Goal: Task Accomplishment & Management: Use online tool/utility

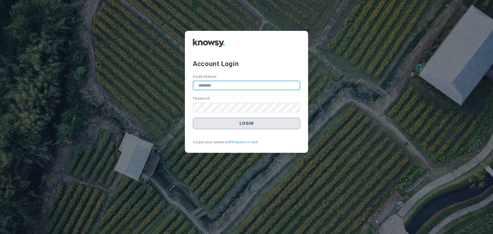
type input "**********"
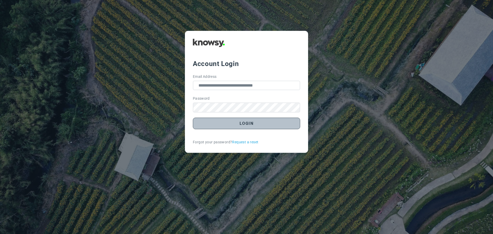
click at [252, 125] on button "Login" at bounding box center [246, 124] width 107 height 12
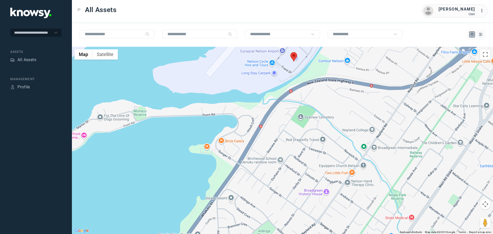
drag, startPoint x: 318, startPoint y: 73, endPoint x: 337, endPoint y: 128, distance: 58.6
click at [337, 128] on div at bounding box center [282, 140] width 421 height 187
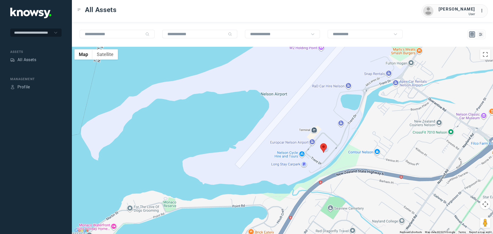
click at [320, 143] on area at bounding box center [320, 143] width 0 height 0
click at [336, 116] on button "Close" at bounding box center [339, 119] width 12 height 12
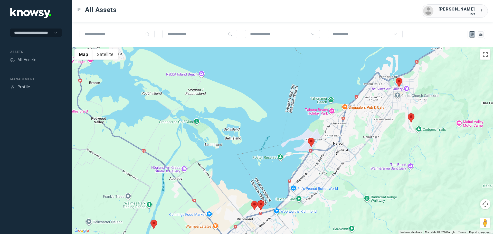
drag, startPoint x: 318, startPoint y: 164, endPoint x: 313, endPoint y: 109, distance: 55.8
click at [313, 110] on div "To navigate, press the arrow keys." at bounding box center [282, 140] width 421 height 187
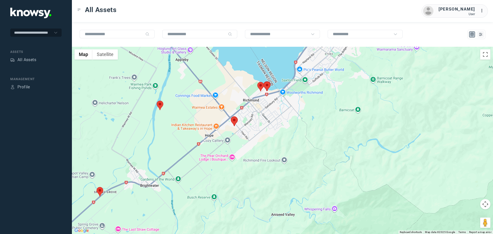
drag, startPoint x: 244, startPoint y: 142, endPoint x: 305, endPoint y: 137, distance: 61.1
click at [305, 137] on div at bounding box center [282, 140] width 421 height 187
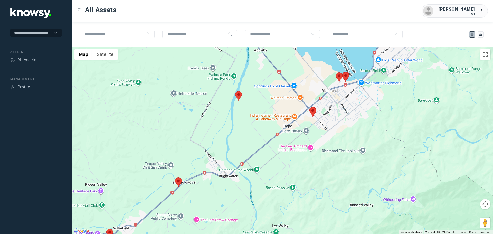
click at [175, 178] on area at bounding box center [175, 178] width 0 height 0
click at [193, 150] on button "Close" at bounding box center [190, 153] width 12 height 12
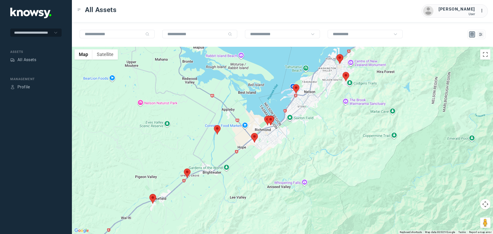
click at [150, 194] on area at bounding box center [150, 194] width 0 height 0
click at [166, 167] on button "Close" at bounding box center [163, 170] width 12 height 12
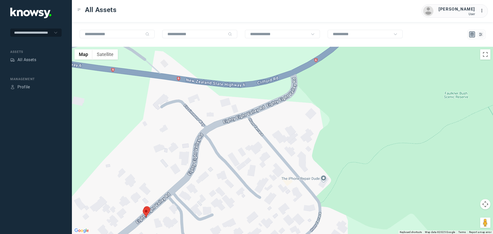
click at [149, 209] on img at bounding box center [146, 213] width 7 height 10
